Goal: Transaction & Acquisition: Download file/media

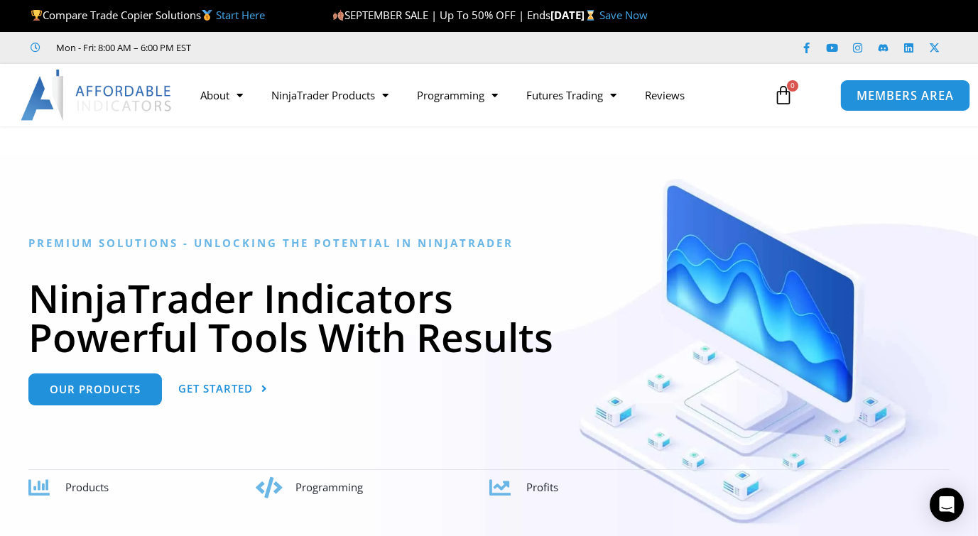
click at [887, 94] on span "MEMBERS AREA" at bounding box center [904, 95] width 97 height 12
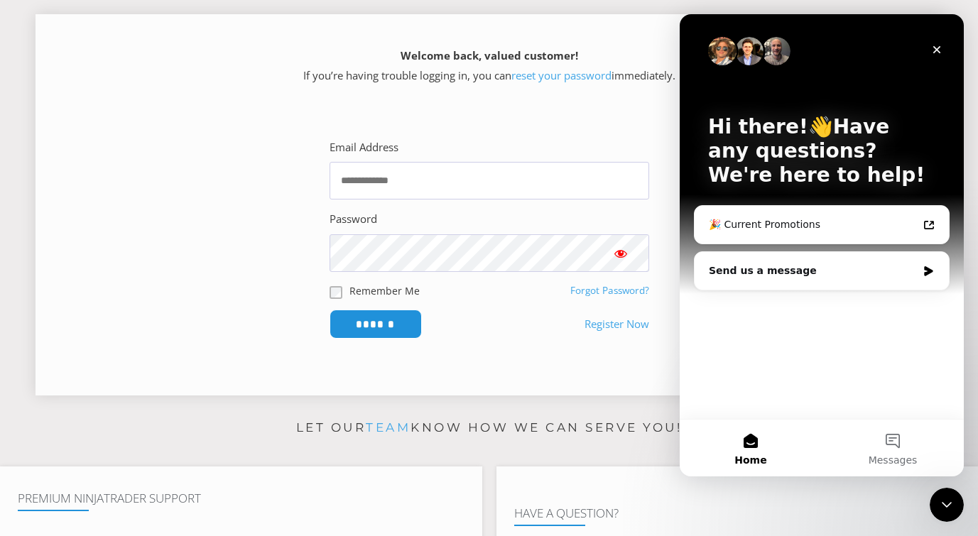
scroll to position [284, 0]
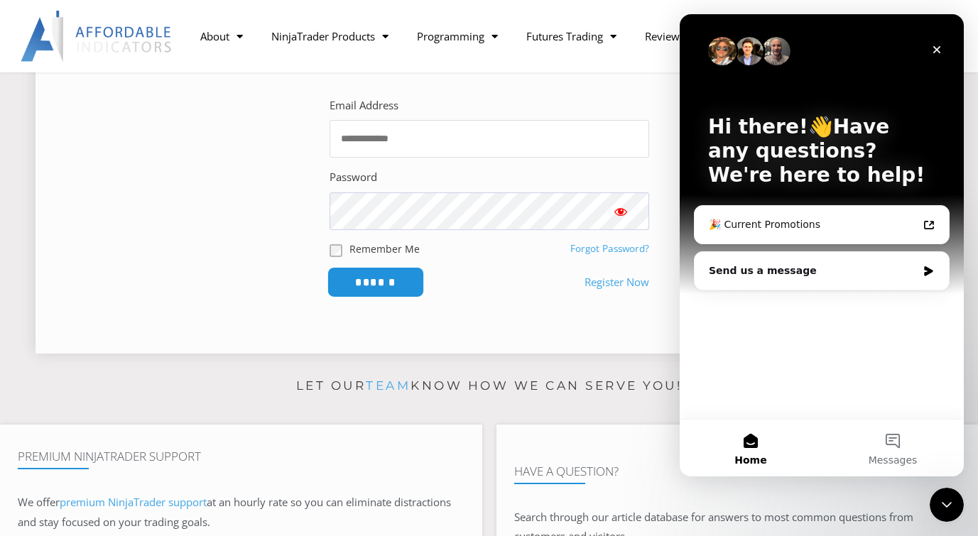
type input "**********"
click at [398, 279] on input "******" at bounding box center [375, 282] width 97 height 31
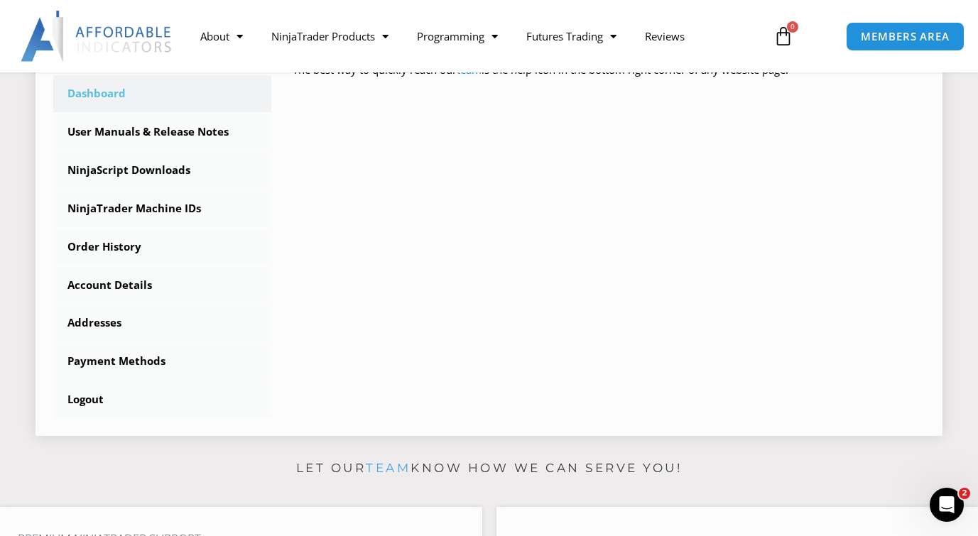
scroll to position [355, 0]
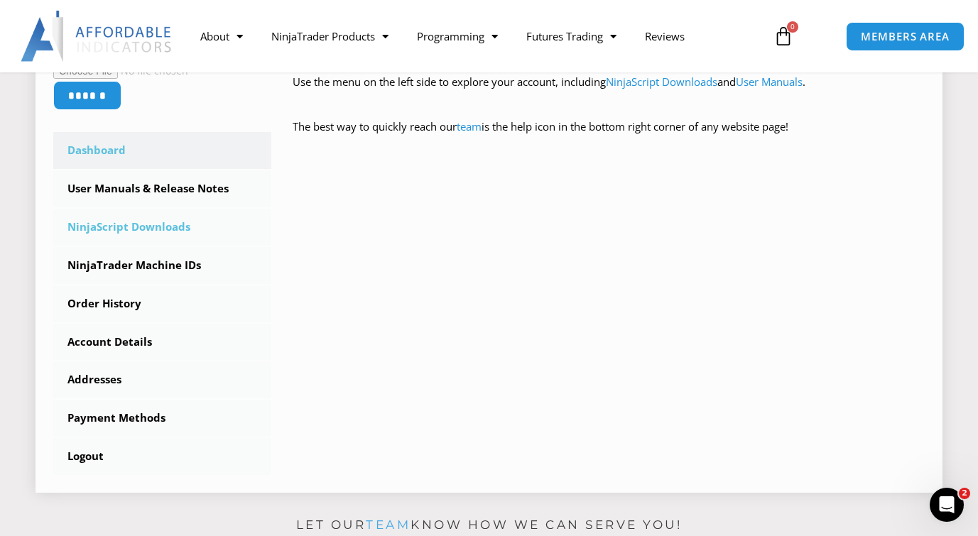
click at [158, 225] on link "NinjaScript Downloads" at bounding box center [162, 227] width 218 height 37
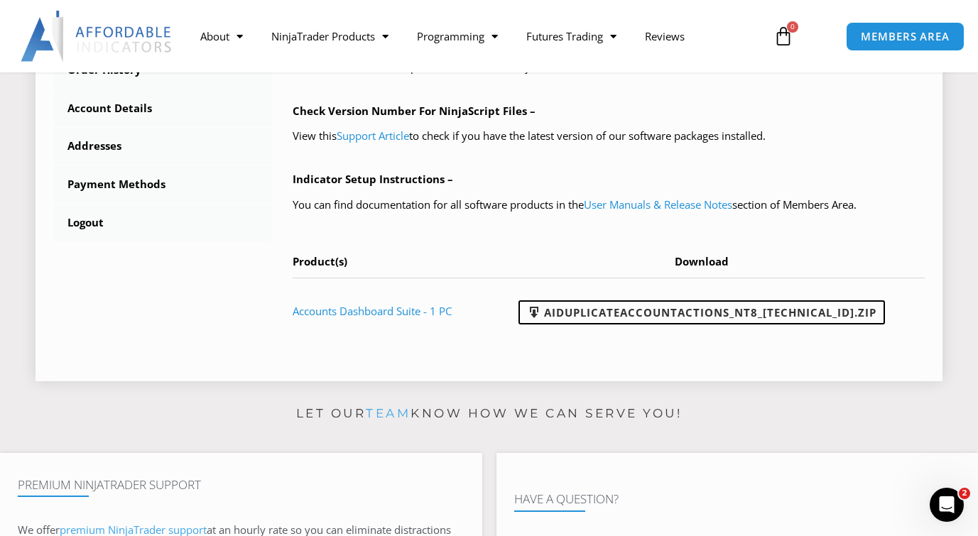
scroll to position [639, 0]
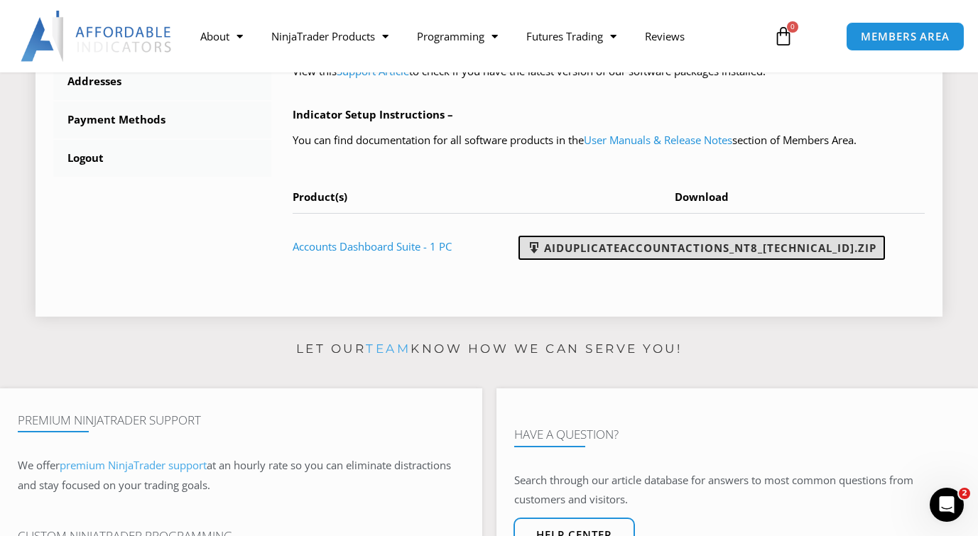
click at [685, 260] on link "AIDuplicateAccountActions_NT8_25.9.24.1.zip" at bounding box center [701, 248] width 366 height 24
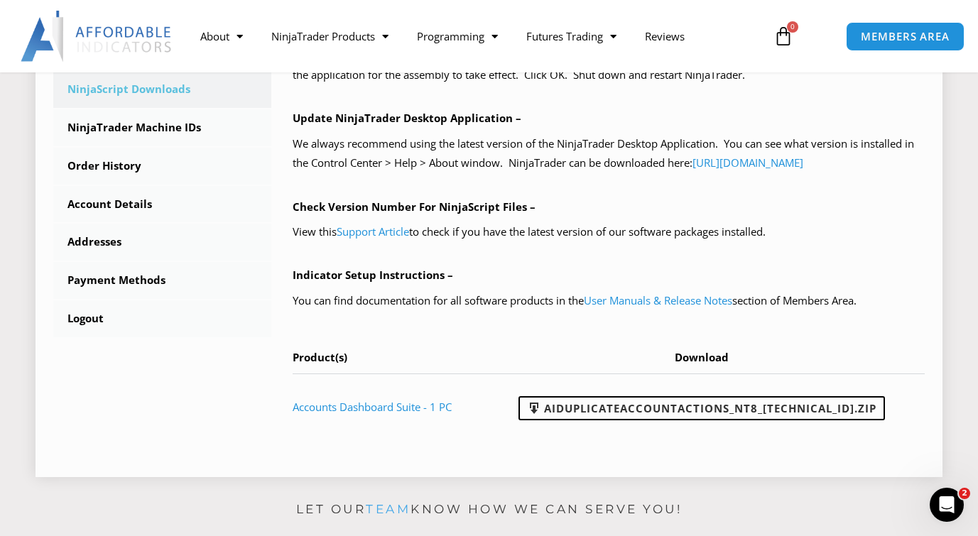
scroll to position [497, 0]
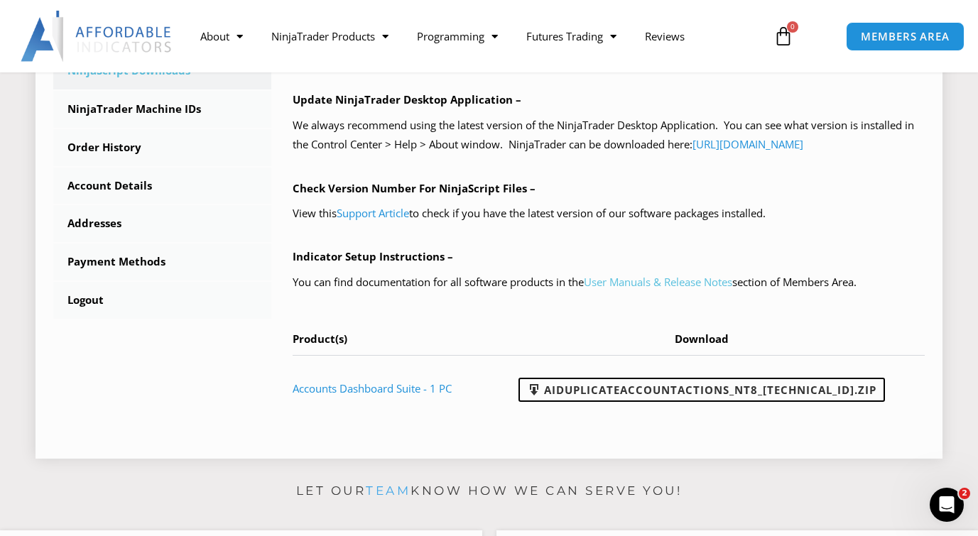
click at [675, 289] on link "User Manuals & Release Notes" at bounding box center [658, 282] width 148 height 14
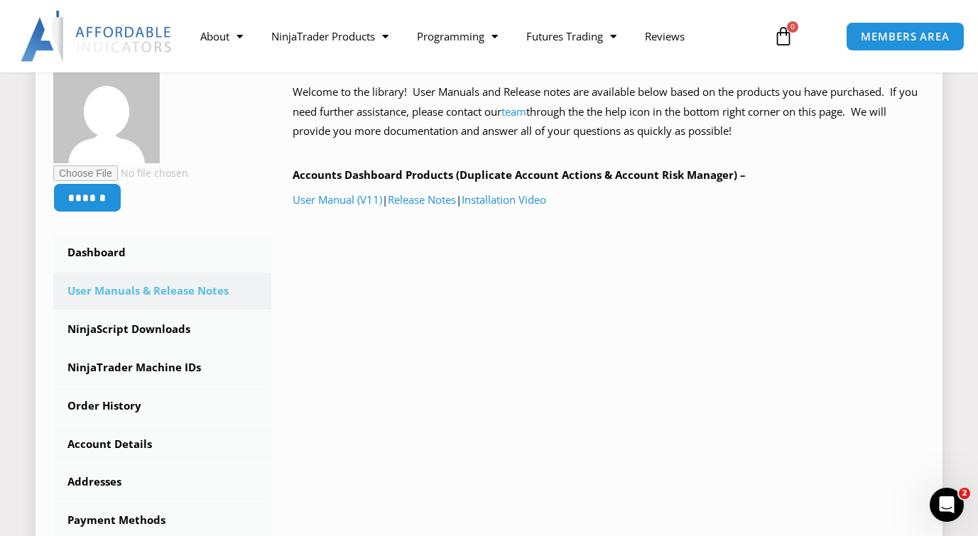
scroll to position [213, 0]
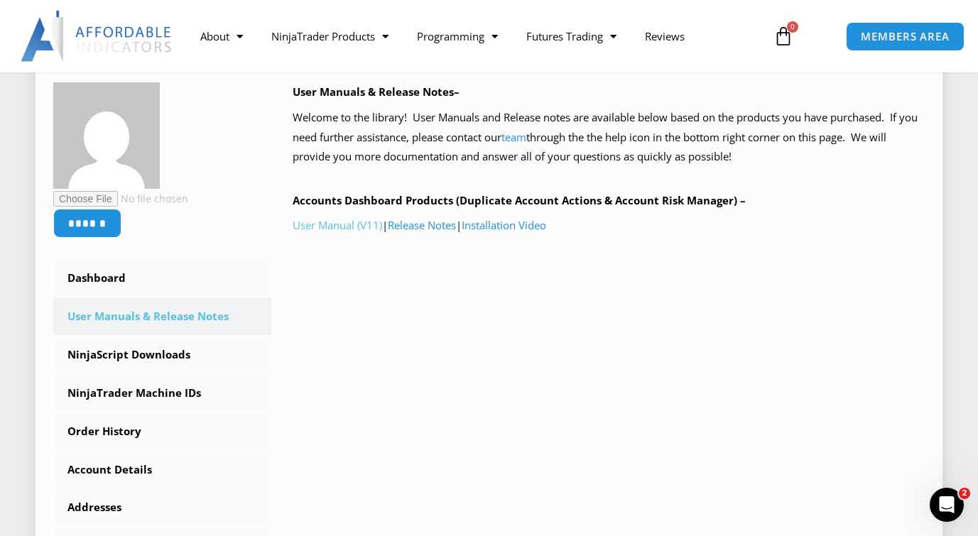
click at [336, 229] on link "User Manual (V11)" at bounding box center [336, 225] width 89 height 14
